Goal: Task Accomplishment & Management: Use online tool/utility

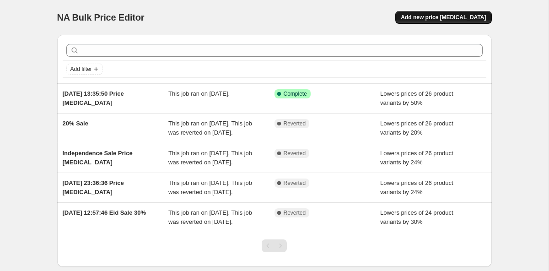
click at [441, 20] on span "Add new price [MEDICAL_DATA]" at bounding box center [443, 17] width 85 height 7
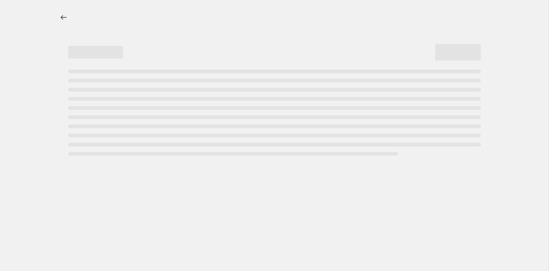
select select "percentage"
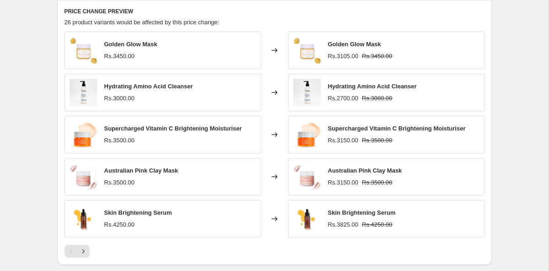
scroll to position [510, 0]
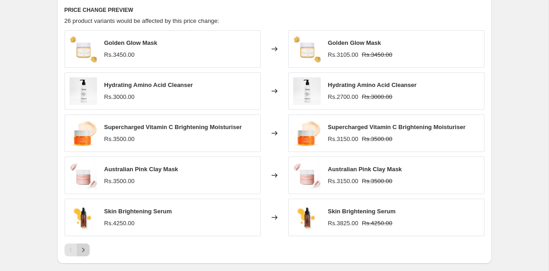
click at [85, 252] on icon "Next" at bounding box center [83, 249] width 9 height 9
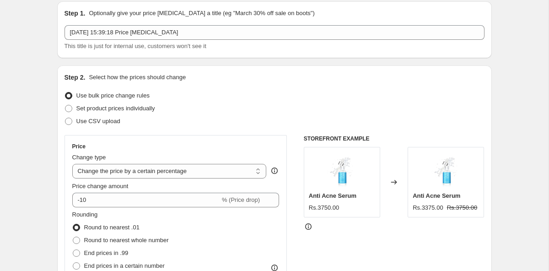
scroll to position [9, 0]
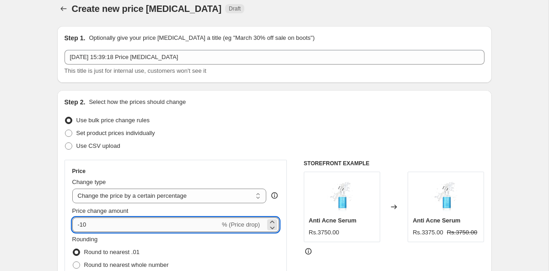
click at [98, 227] on input "-10" at bounding box center [146, 224] width 148 height 15
type input "-1"
type input "-30"
click at [306, 144] on div "Use CSV upload" at bounding box center [275, 146] width 420 height 13
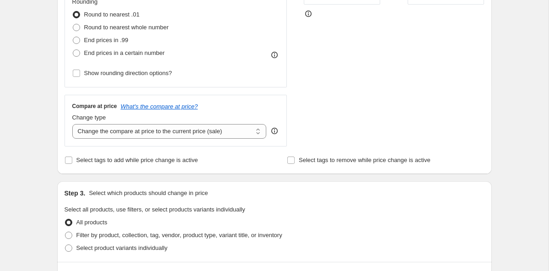
scroll to position [212, 0]
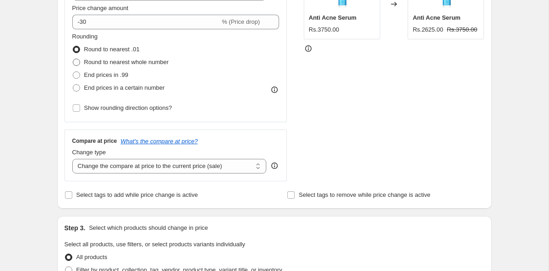
click at [74, 66] on label "Round to nearest whole number" at bounding box center [120, 62] width 97 height 13
click at [73, 59] on input "Round to nearest whole number" at bounding box center [73, 59] width 0 height 0
radio input "true"
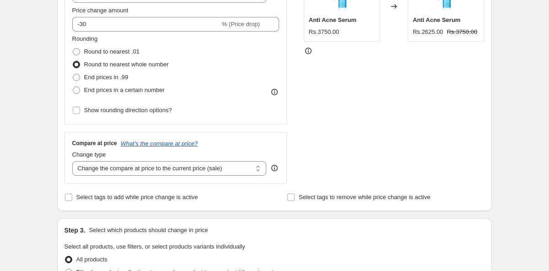
scroll to position [198, 0]
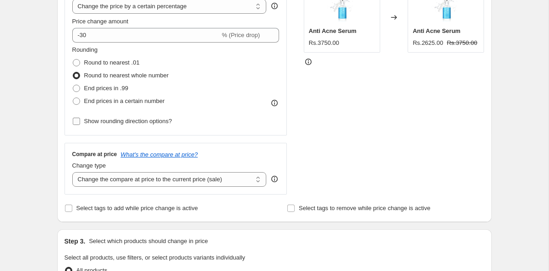
click at [74, 118] on input "Show rounding direction options?" at bounding box center [76, 121] width 7 height 7
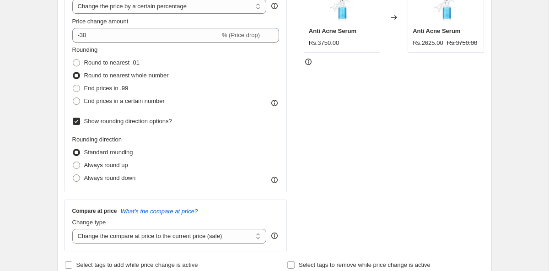
click at [76, 120] on input "Show rounding direction options?" at bounding box center [76, 121] width 7 height 7
checkbox input "false"
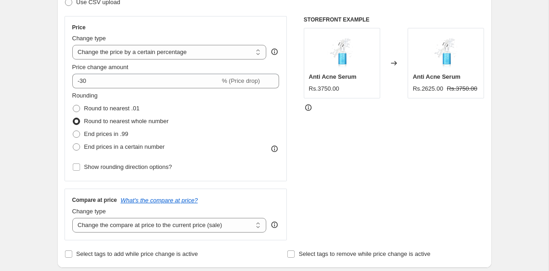
scroll to position [151, 0]
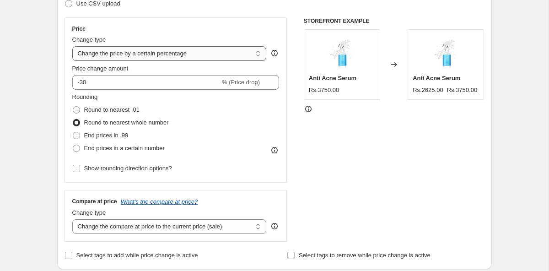
click at [217, 56] on select "Change the price to a certain amount Change the price by a certain amount Chang…" at bounding box center [169, 53] width 195 height 15
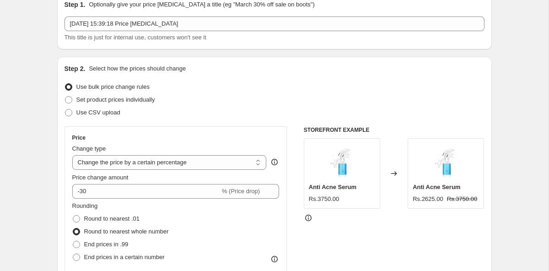
scroll to position [35, 0]
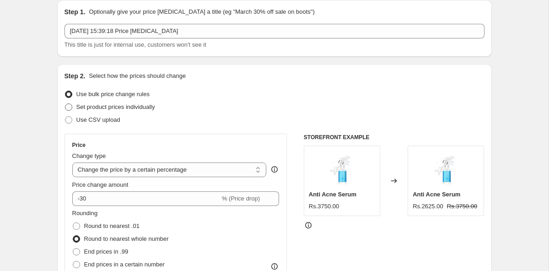
click at [131, 107] on span "Set product prices individually" at bounding box center [115, 106] width 79 height 7
click at [65, 104] on input "Set product prices individually" at bounding box center [65, 103] width 0 height 0
radio input "true"
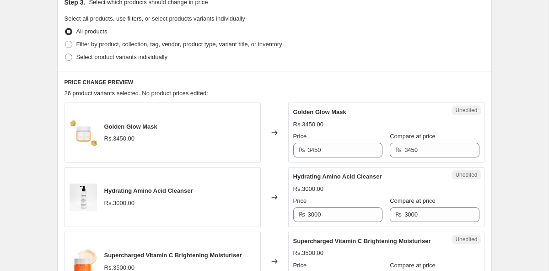
scroll to position [206, 0]
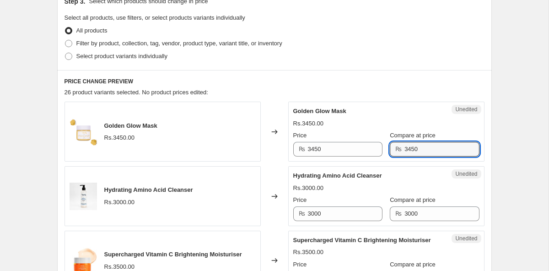
drag, startPoint x: 424, startPoint y: 147, endPoint x: 387, endPoint y: 148, distance: 36.6
click at [390, 148] on div "₨ 3450" at bounding box center [434, 149] width 89 height 15
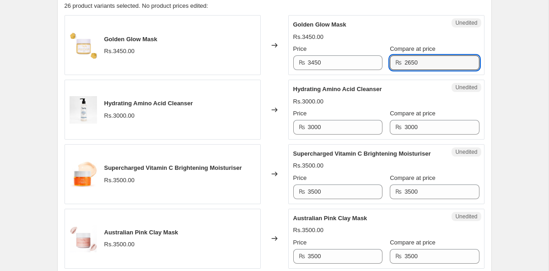
scroll to position [303, 0]
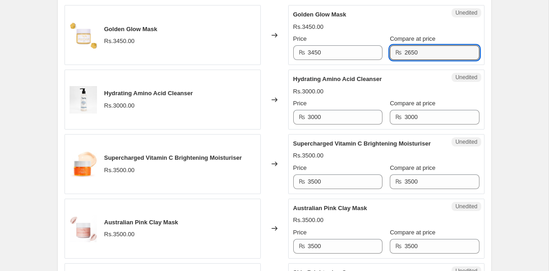
type input "2650"
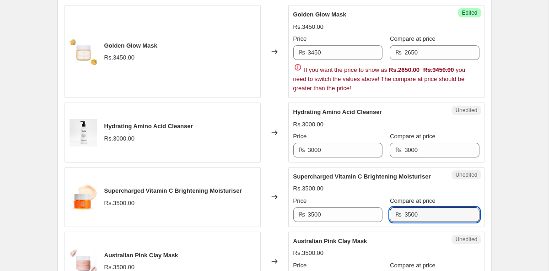
drag, startPoint x: 418, startPoint y: 192, endPoint x: 371, endPoint y: 192, distance: 47.6
click at [371, 192] on div "Supercharged Vitamin C Brightening Moisturiser Rs.3500.00 Price ₨ 3500 Compare …" at bounding box center [386, 197] width 186 height 50
drag, startPoint x: 416, startPoint y: 223, endPoint x: 337, endPoint y: 223, distance: 79.2
click at [337, 222] on div "Price ₨ 3500 Compare at price ₨ 3500" at bounding box center [386, 209] width 186 height 26
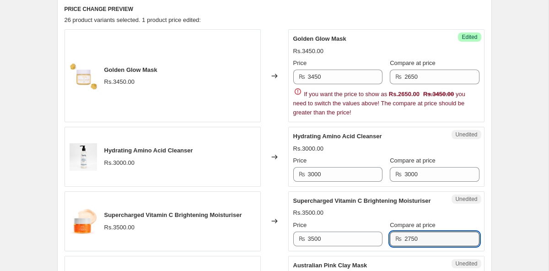
scroll to position [277, 0]
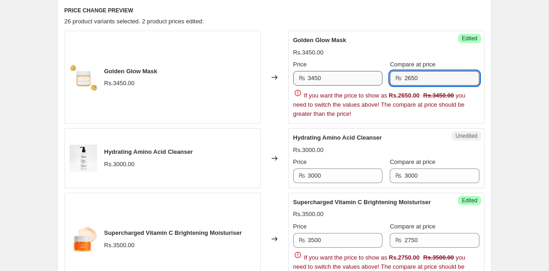
drag, startPoint x: 430, startPoint y: 79, endPoint x: 358, endPoint y: 80, distance: 72.8
click at [358, 80] on div "Price ₨ 3450 Compare at price ₨ 2650" at bounding box center [386, 73] width 186 height 26
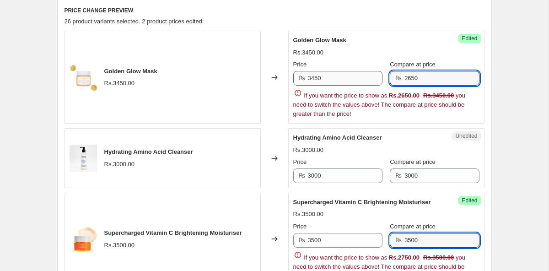
type input "3500"
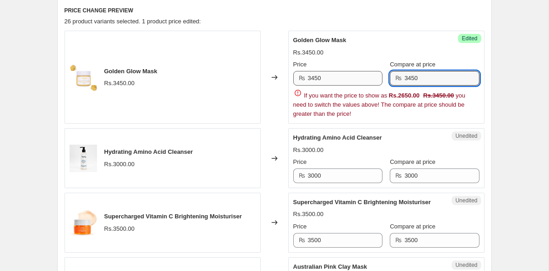
type input "3450"
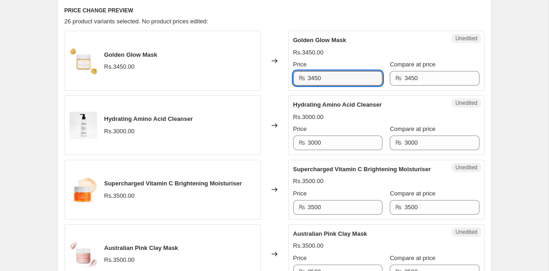
drag, startPoint x: 340, startPoint y: 79, endPoint x: 248, endPoint y: 74, distance: 92.2
click at [249, 75] on div "Golden Glow Mask Rs.3450.00 Changed to Unedited Golden Glow Mask Rs.3450.00 Pri…" at bounding box center [275, 61] width 420 height 60
type input "2650"
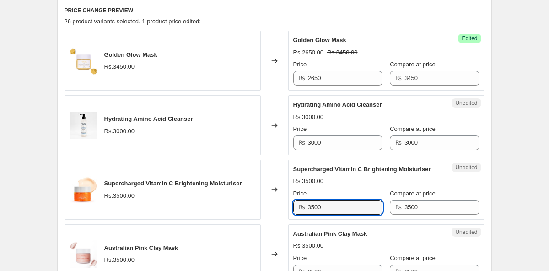
drag, startPoint x: 326, startPoint y: 218, endPoint x: 231, endPoint y: 217, distance: 95.2
click at [231, 217] on div "Supercharged Vitamin C Brightening Moisturiser Rs.3500.00 Changed to Unedited S…" at bounding box center [275, 190] width 420 height 60
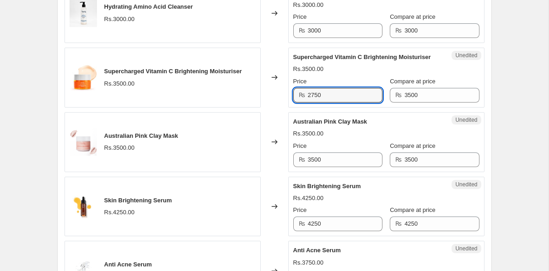
scroll to position [398, 0]
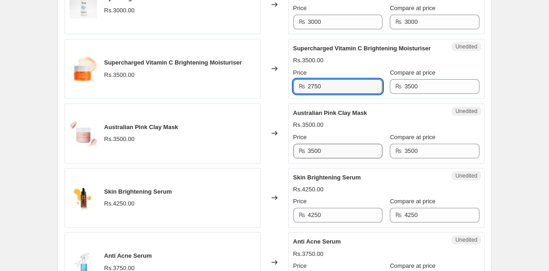
type input "2750"
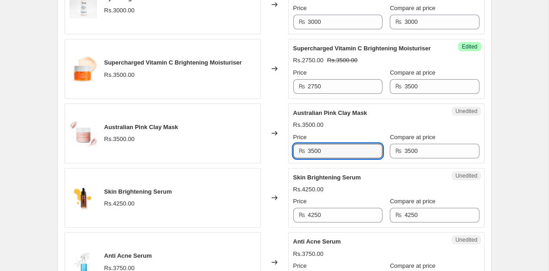
drag, startPoint x: 348, startPoint y: 159, endPoint x: 207, endPoint y: 155, distance: 141.5
click at [207, 156] on div "Australian Pink Clay Mask Rs.3500.00 Changed to Unedited Australian Pink Clay M…" at bounding box center [275, 133] width 420 height 60
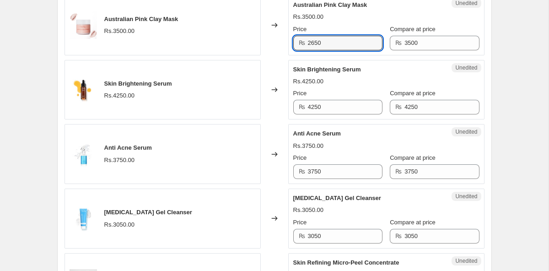
scroll to position [515, 0]
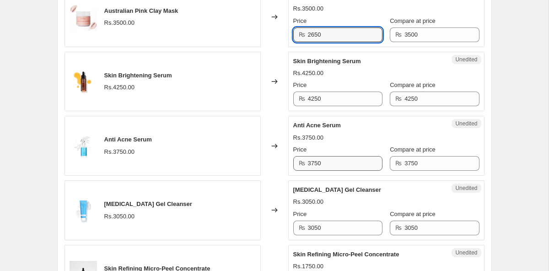
type input "2650"
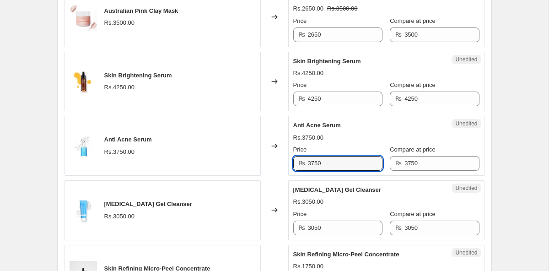
drag, startPoint x: 327, startPoint y: 173, endPoint x: 232, endPoint y: 173, distance: 94.8
click at [232, 173] on div "Anti Acne Serum Rs.3750.00 Changed to Unedited Anti Acne Serum Rs.3750.00 Price…" at bounding box center [275, 146] width 420 height 60
type input "3"
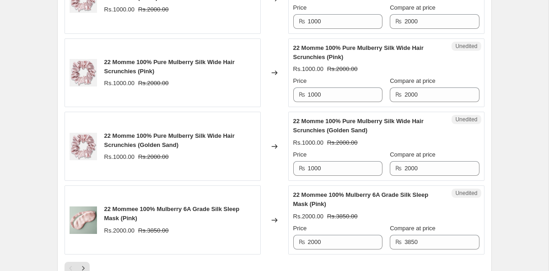
scroll to position [1601, 0]
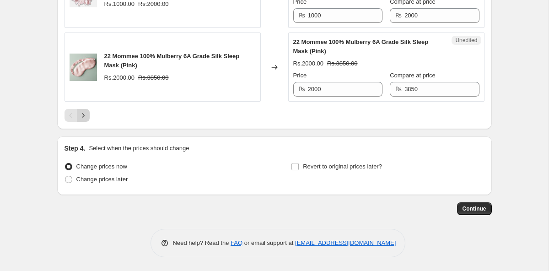
type input "2750"
click at [85, 117] on icon "Next" at bounding box center [83, 115] width 9 height 9
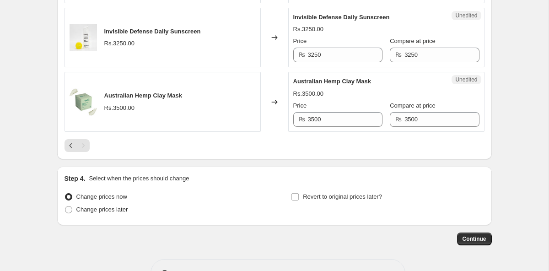
scroll to position [581, 0]
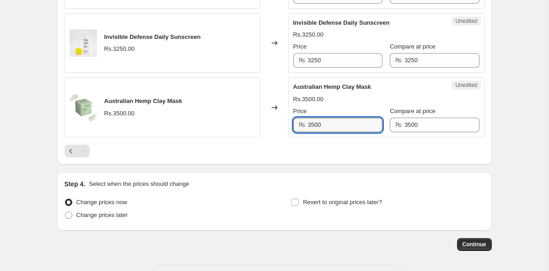
drag, startPoint x: 339, startPoint y: 127, endPoint x: 221, endPoint y: 127, distance: 118.1
click at [221, 127] on div "Australian Hemp Clay Mask Rs.3500.00 Changed to Unedited Australian Hemp Clay M…" at bounding box center [275, 107] width 420 height 60
type input "2650"
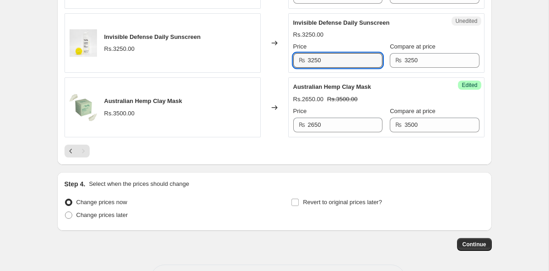
drag, startPoint x: 324, startPoint y: 61, endPoint x: 209, endPoint y: 65, distance: 114.5
click at [210, 65] on div "Invisible Defense Daily Sunscreen Rs.3250.00 Changed to Unedited Invisible Defe…" at bounding box center [275, 43] width 420 height 60
type input "3"
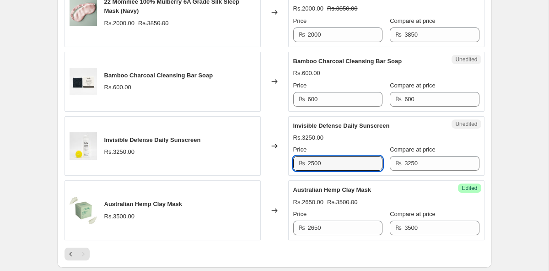
scroll to position [470, 0]
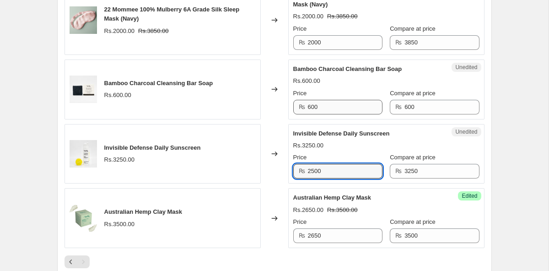
type input "2500"
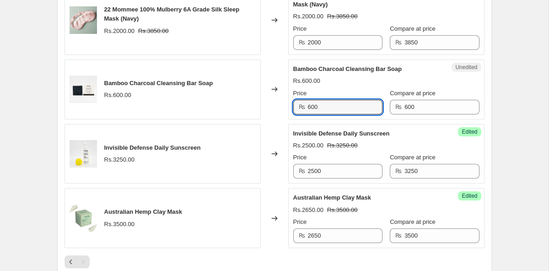
drag, startPoint x: 333, startPoint y: 109, endPoint x: 257, endPoint y: 109, distance: 76.5
click at [257, 109] on div "Bamboo Charcoal Cleansing Bar Soap Rs.600.00 Changed to Unedited Bamboo Charcoa…" at bounding box center [275, 90] width 420 height 60
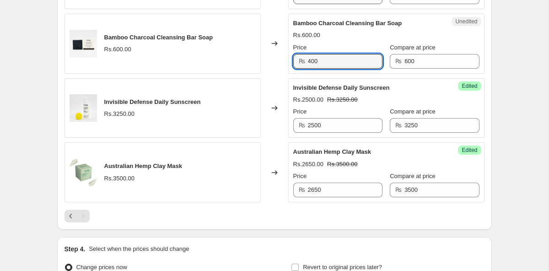
scroll to position [616, 0]
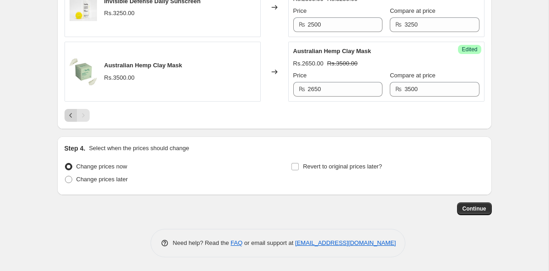
type input "400"
click at [66, 116] on icon "Previous" at bounding box center [70, 115] width 9 height 9
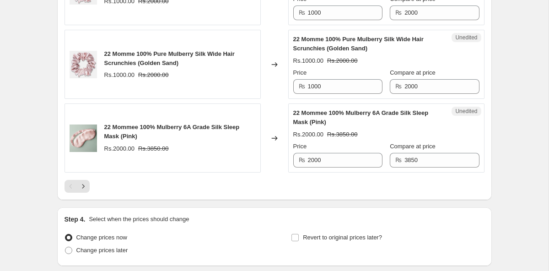
scroll to position [1601, 0]
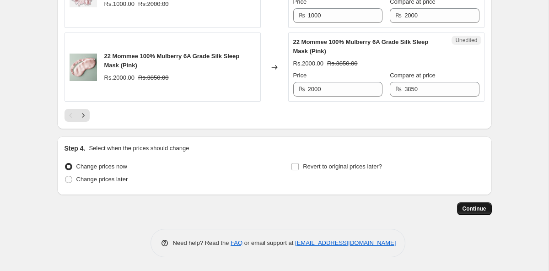
click at [474, 212] on span "Continue" at bounding box center [475, 208] width 24 height 7
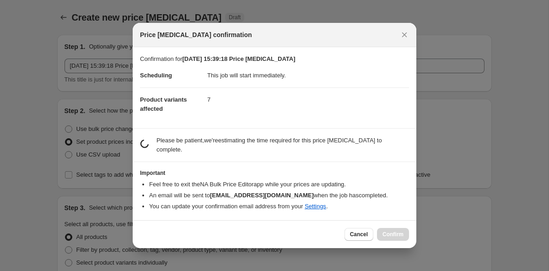
scroll to position [0, 0]
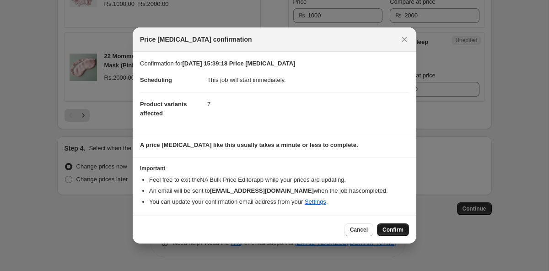
click at [394, 228] on span "Confirm" at bounding box center [393, 229] width 21 height 7
